Goal: Find specific page/section: Find specific page/section

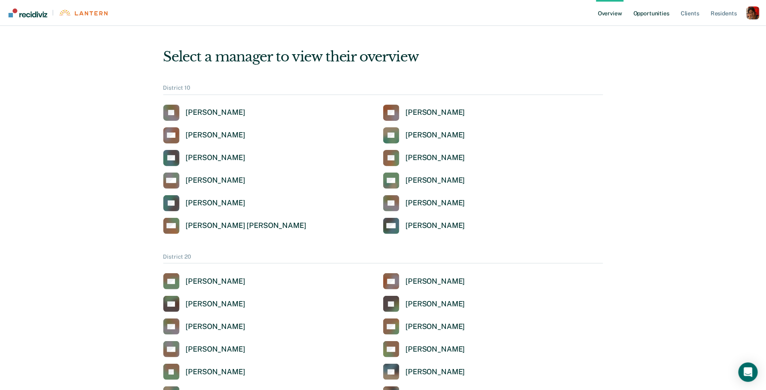
click at [647, 12] on link "Opportunities" at bounding box center [651, 13] width 39 height 26
